Goal: Task Accomplishment & Management: Use online tool/utility

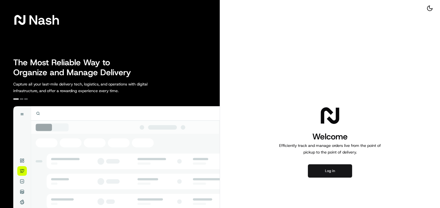
click at [347, 174] on button "Log in" at bounding box center [330, 170] width 44 height 13
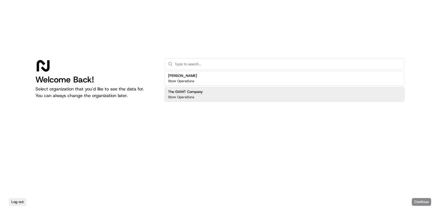
click at [308, 94] on div "The GIANT Company Store Operations" at bounding box center [284, 94] width 240 height 15
click at [426, 200] on button "Continue" at bounding box center [421, 202] width 19 height 8
